Goal: Task Accomplishment & Management: Complete application form

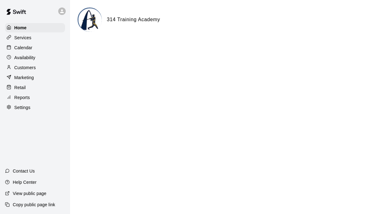
click at [34, 66] on p "Customers" at bounding box center [24, 67] width 21 height 6
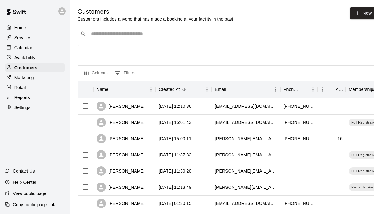
click at [365, 15] on link "New" at bounding box center [363, 13] width 27 height 12
select select "**"
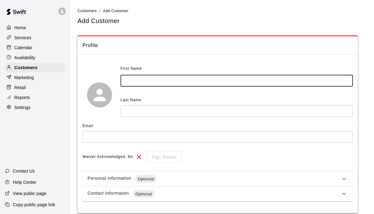
click at [172, 80] on input "text" at bounding box center [236, 81] width 232 height 12
type input "****"
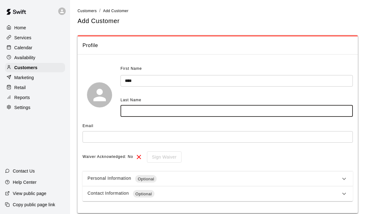
click at [171, 107] on input "text" at bounding box center [236, 111] width 232 height 12
type input "******"
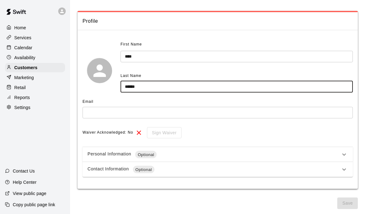
click at [179, 107] on input "text" at bounding box center [217, 113] width 270 height 12
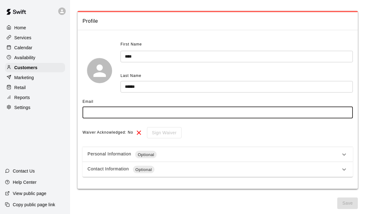
paste input "**********"
type input "**********"
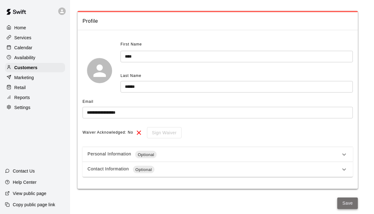
click at [344, 201] on button "Save" at bounding box center [347, 203] width 21 height 12
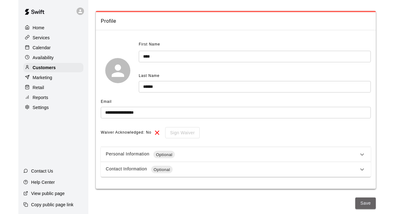
scroll to position [0, 0]
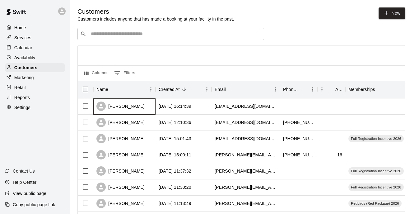
click at [133, 104] on div "[PERSON_NAME]" at bounding box center [124, 106] width 62 height 16
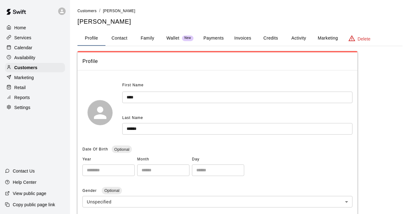
click at [305, 37] on button "Activity" at bounding box center [299, 38] width 28 height 15
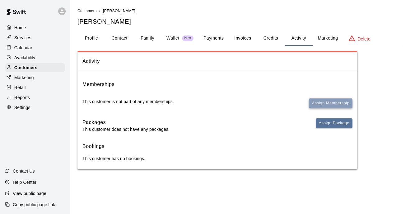
click at [326, 107] on button "Assign Membership" at bounding box center [331, 103] width 44 height 10
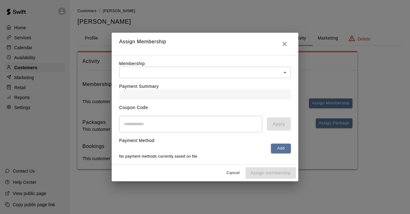
click at [273, 72] on body "Home Services Calendar Availability Customers Marketing Retail Reports Settings…" at bounding box center [205, 90] width 410 height 181
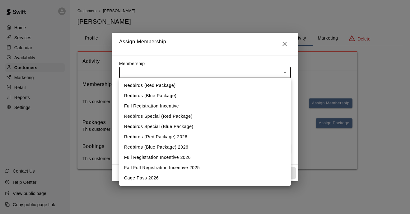
click at [338, 152] on div at bounding box center [205, 107] width 410 height 214
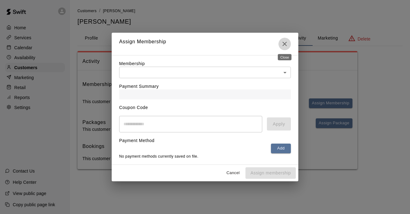
click at [286, 39] on button "Close" at bounding box center [284, 44] width 12 height 12
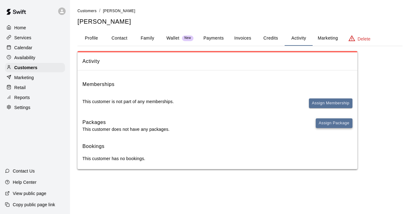
click at [334, 124] on button "Assign Package" at bounding box center [334, 123] width 37 height 10
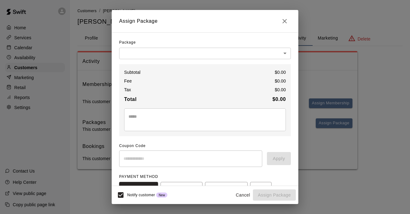
click at [264, 52] on body "Home Services Calendar Availability Customers Marketing Retail Reports Settings…" at bounding box center [205, 90] width 410 height 181
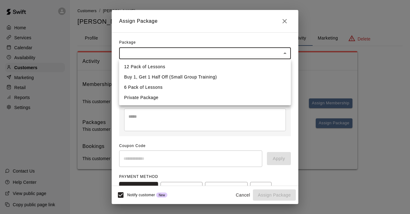
click at [281, 22] on div at bounding box center [205, 107] width 410 height 214
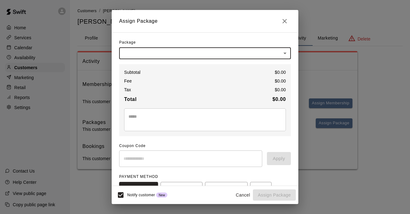
click at [286, 21] on icon "Close" at bounding box center [284, 20] width 7 height 7
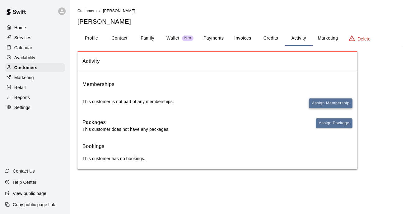
click at [322, 103] on button "Assign Membership" at bounding box center [331, 103] width 44 height 10
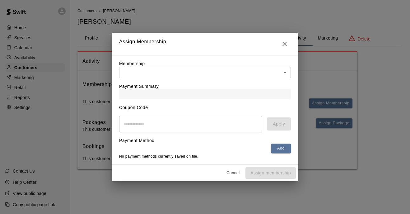
click at [266, 63] on div "Membership ​ ​" at bounding box center [205, 69] width 172 height 18
click at [266, 68] on body "Home Services Calendar Availability Customers Marketing Retail Reports Settings…" at bounding box center [205, 90] width 410 height 181
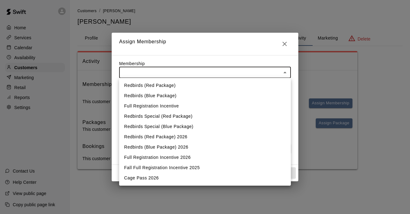
click at [162, 158] on li "Full Registration Incentive 2026" at bounding box center [205, 157] width 172 height 10
type input "**********"
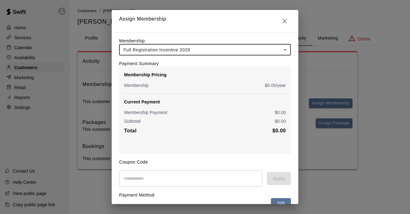
scroll to position [33, 0]
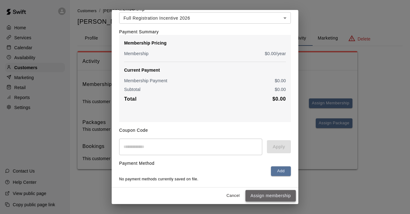
click at [266, 201] on button "Assign membership" at bounding box center [270, 196] width 50 height 12
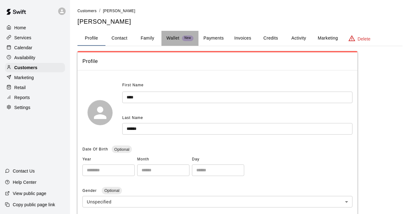
click at [181, 36] on div "Wallet New" at bounding box center [179, 38] width 27 height 7
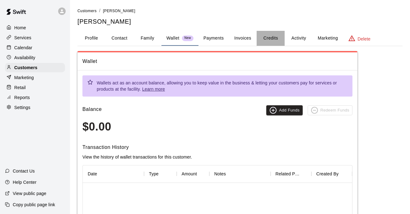
click at [266, 41] on button "Credits" at bounding box center [271, 38] width 28 height 15
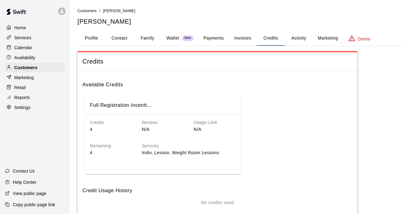
scroll to position [30, 0]
